Goal: Task Accomplishment & Management: Manage account settings

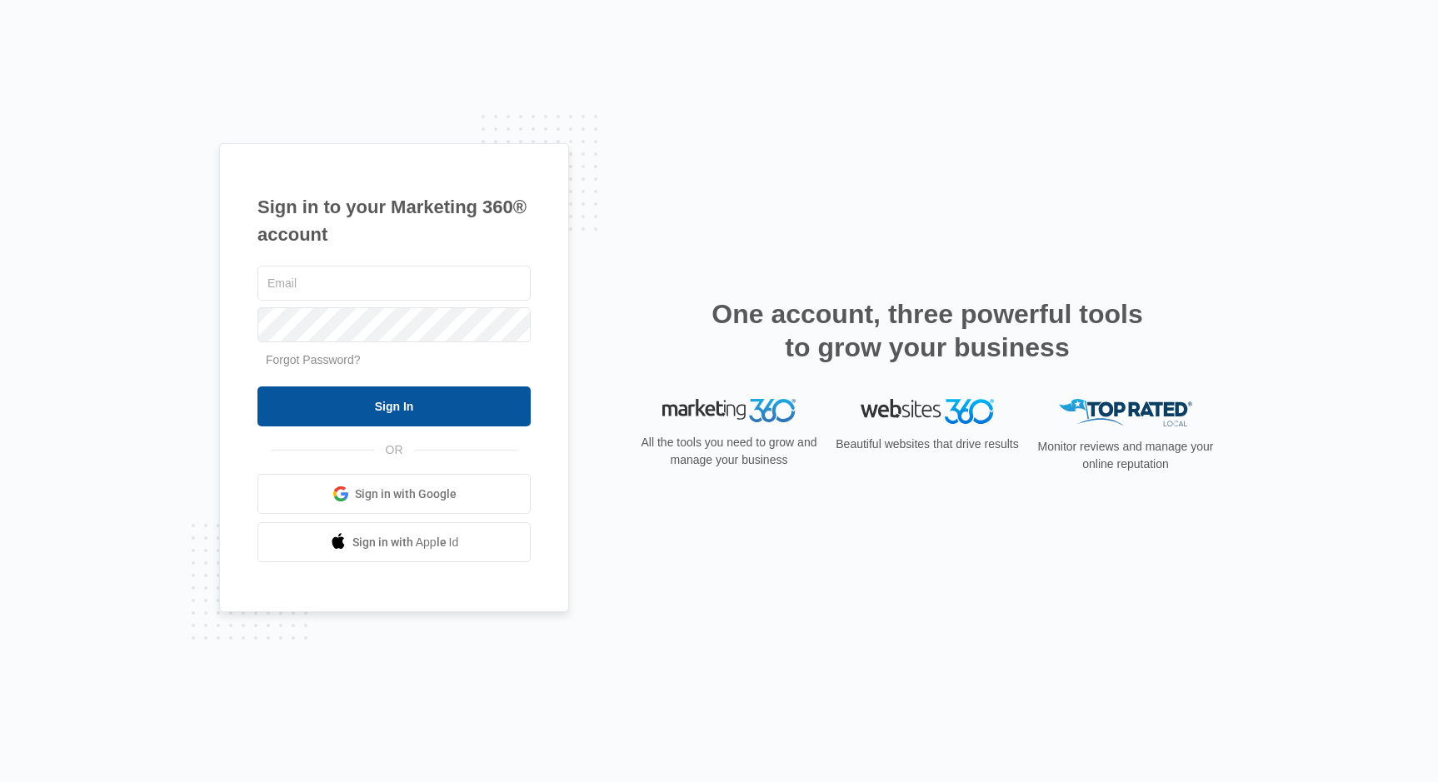
type input "[EMAIL_ADDRESS][DOMAIN_NAME]"
click at [411, 402] on input "Sign In" at bounding box center [393, 407] width 273 height 40
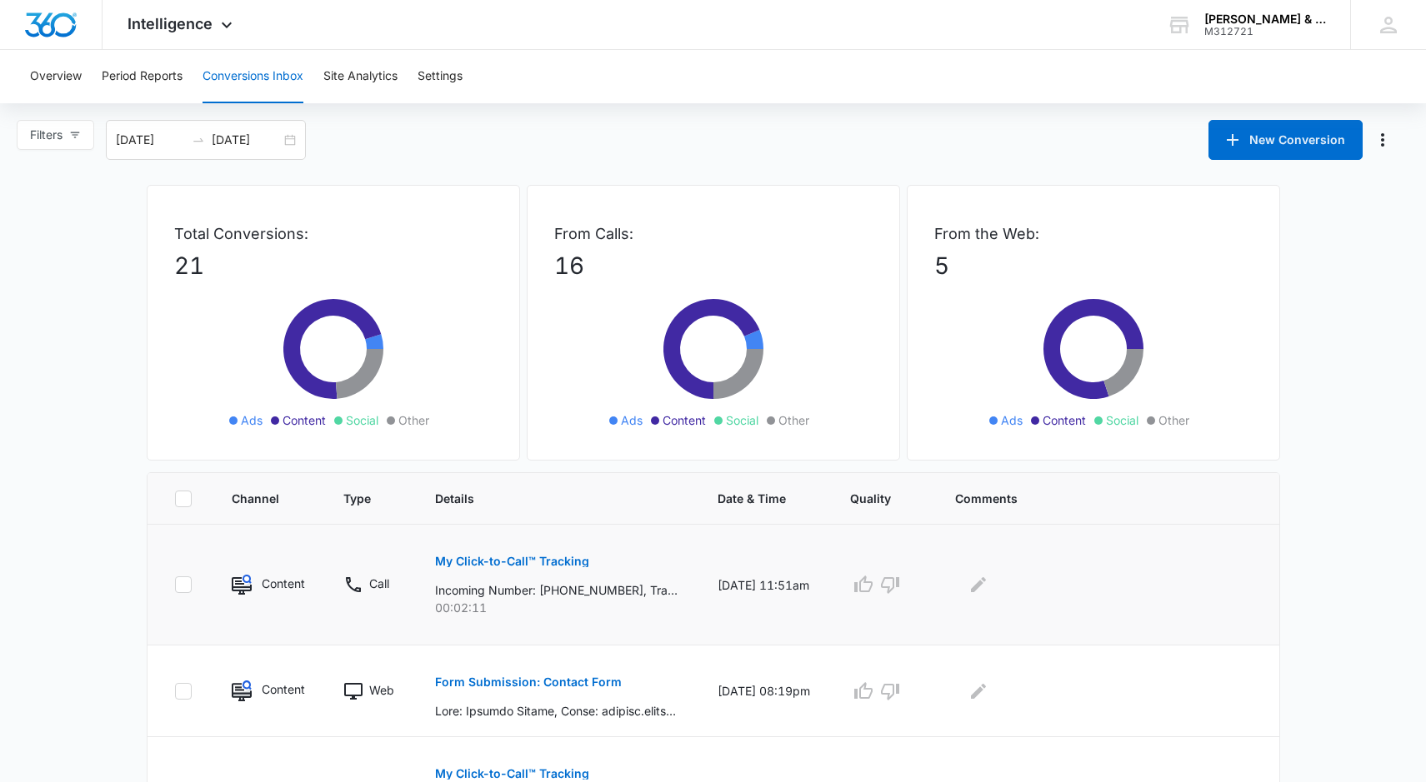
click at [497, 560] on p "My Click-to-Call™ Tracking" at bounding box center [512, 562] width 154 height 12
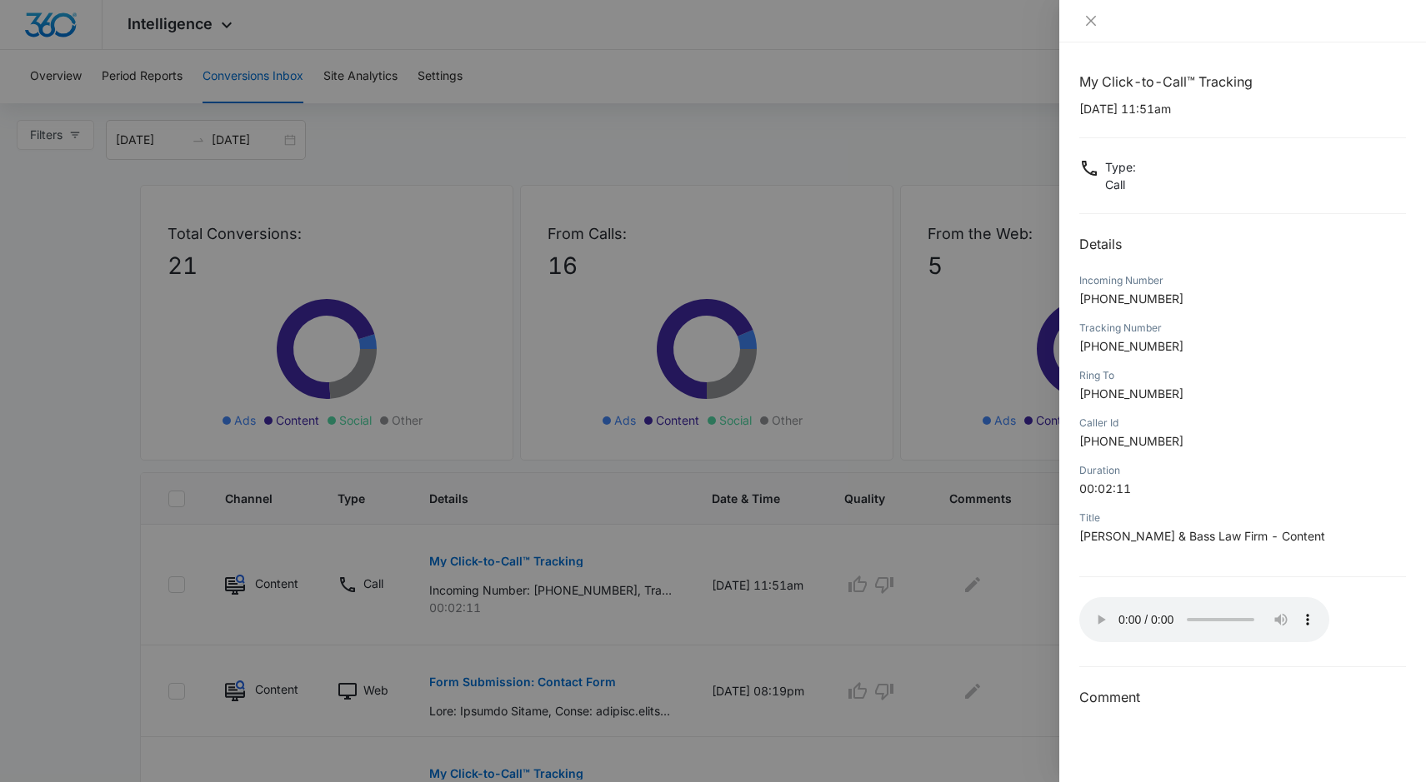
click at [892, 583] on div at bounding box center [713, 391] width 1426 height 782
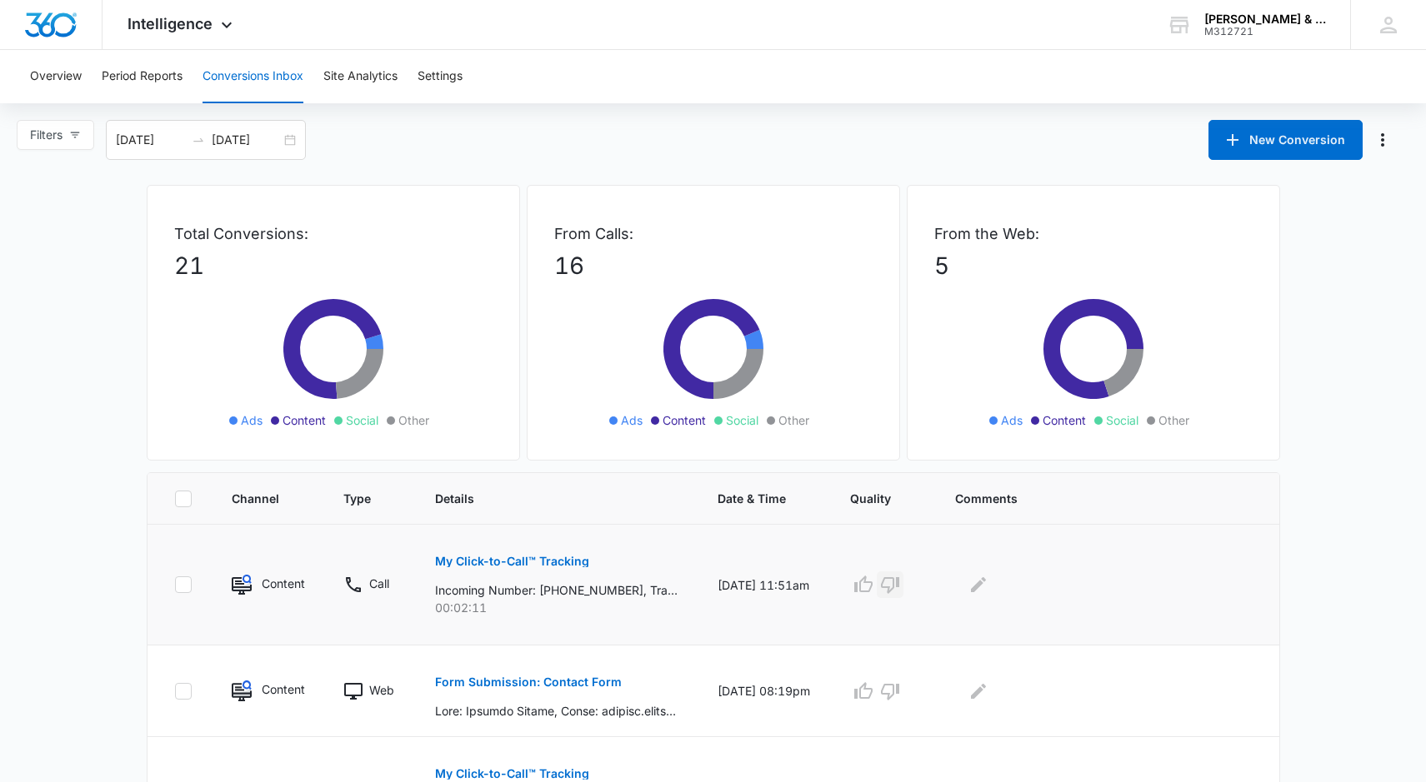
click at [895, 587] on icon "button" at bounding box center [890, 585] width 18 height 17
click at [986, 592] on icon "Edit Comments" at bounding box center [978, 585] width 20 height 20
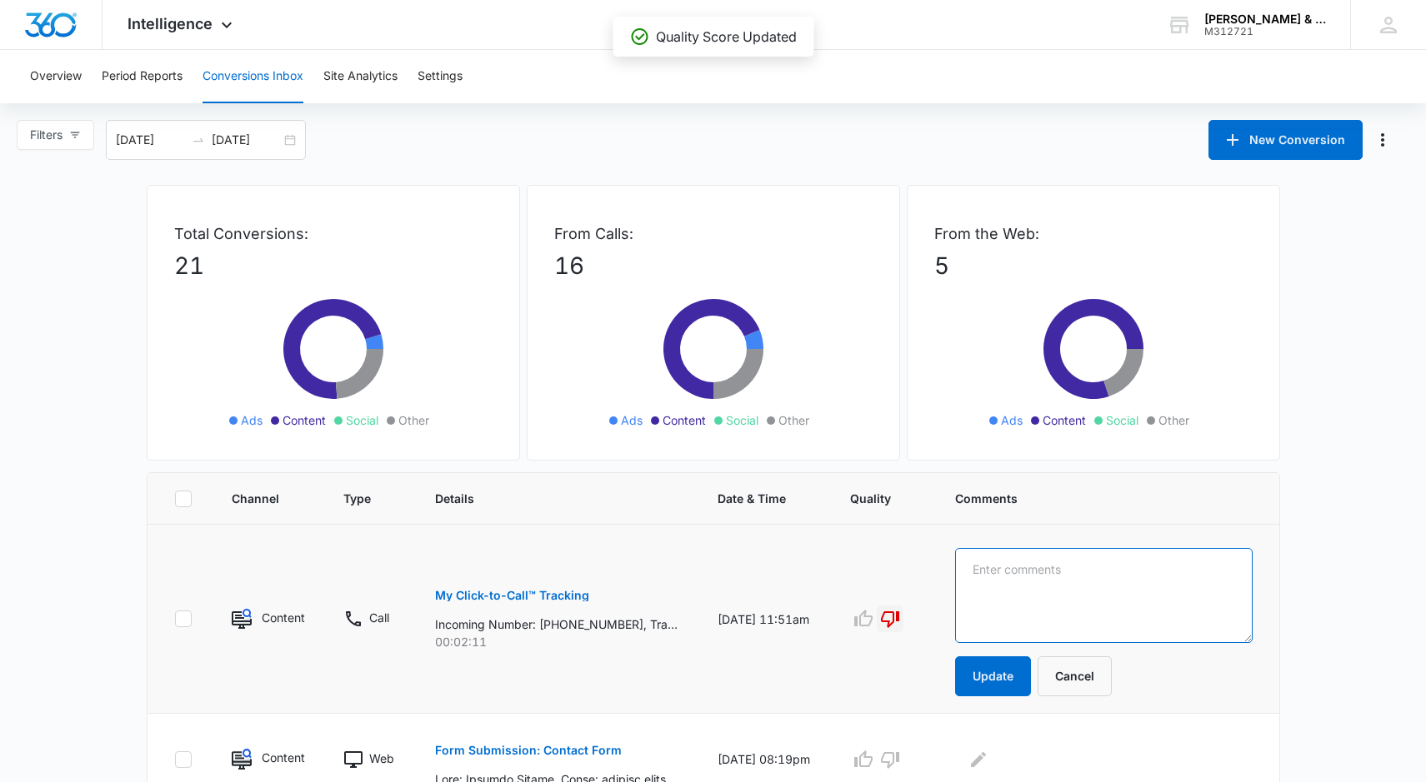
click at [984, 572] on textarea at bounding box center [1103, 595] width 297 height 95
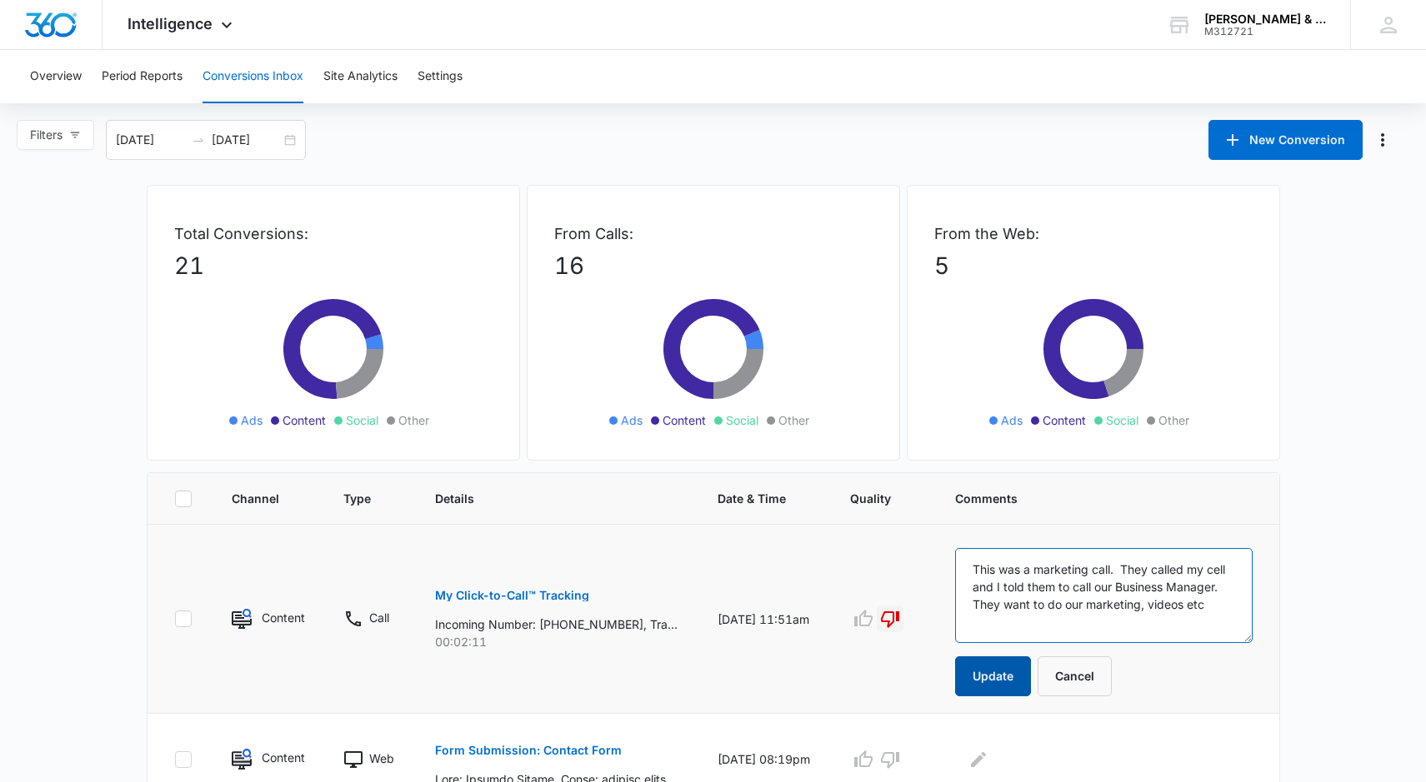
type textarea "This was a marketing call. They called my cell and I told them to call our Busi…"
click at [988, 672] on button "Update" at bounding box center [993, 677] width 76 height 40
